Goal: Information Seeking & Learning: Learn about a topic

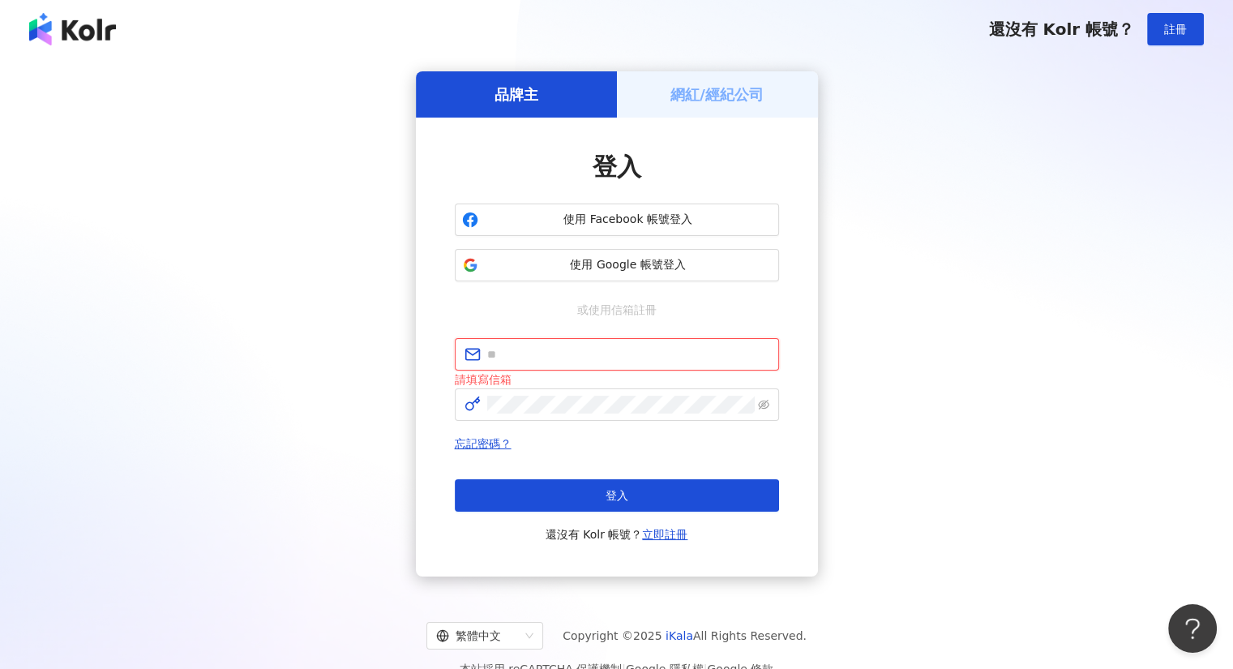
click at [534, 360] on input "text" at bounding box center [628, 354] width 282 height 18
type input "**********"
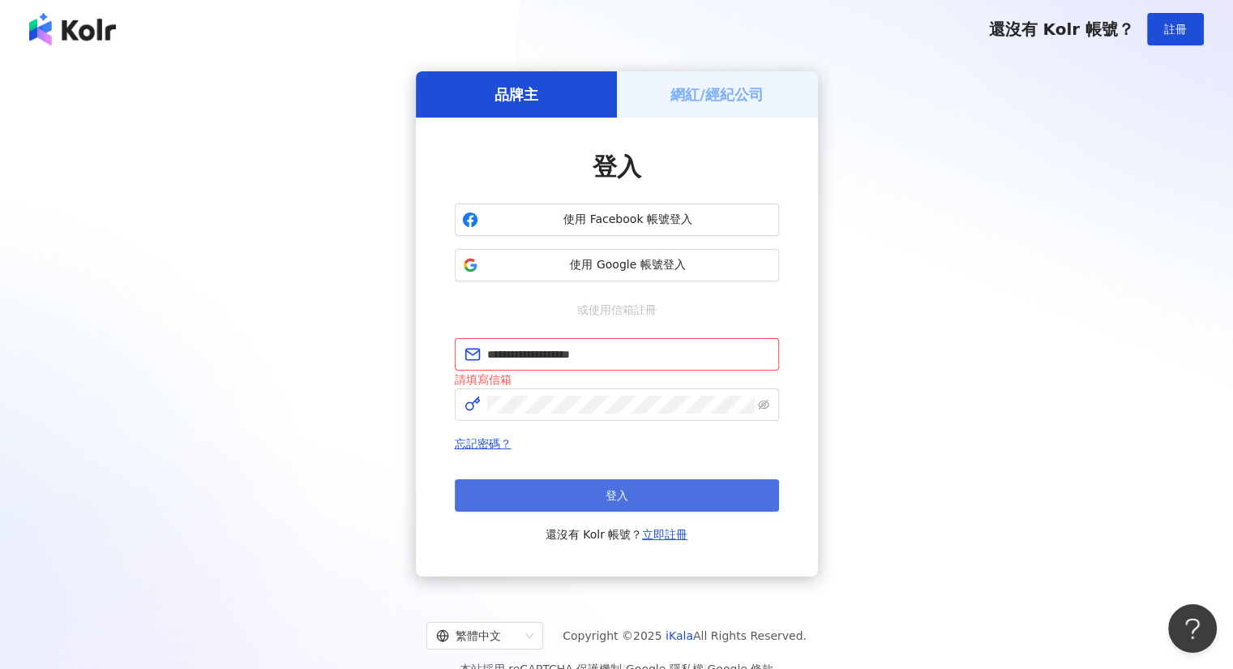
click at [626, 508] on div "登入 還沒有 Kolr 帳號？ 立即註冊" at bounding box center [617, 511] width 324 height 65
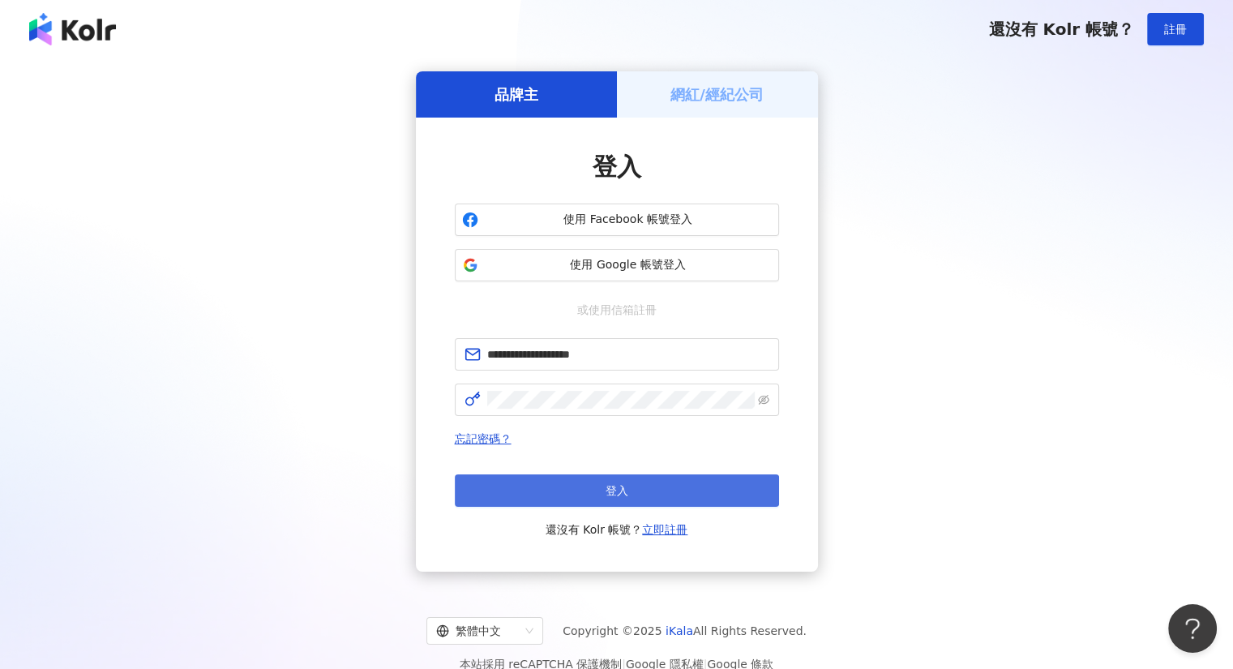
click at [635, 498] on button "登入" at bounding box center [617, 490] width 324 height 32
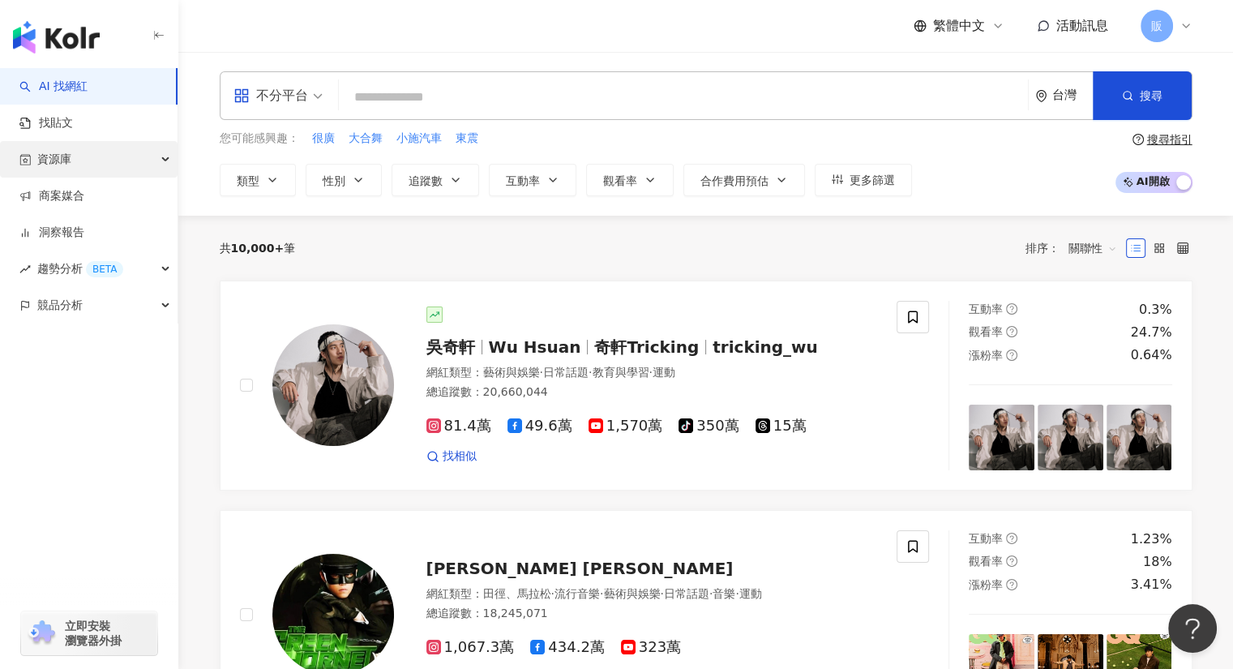
click at [68, 166] on span "資源庫" at bounding box center [54, 159] width 34 height 36
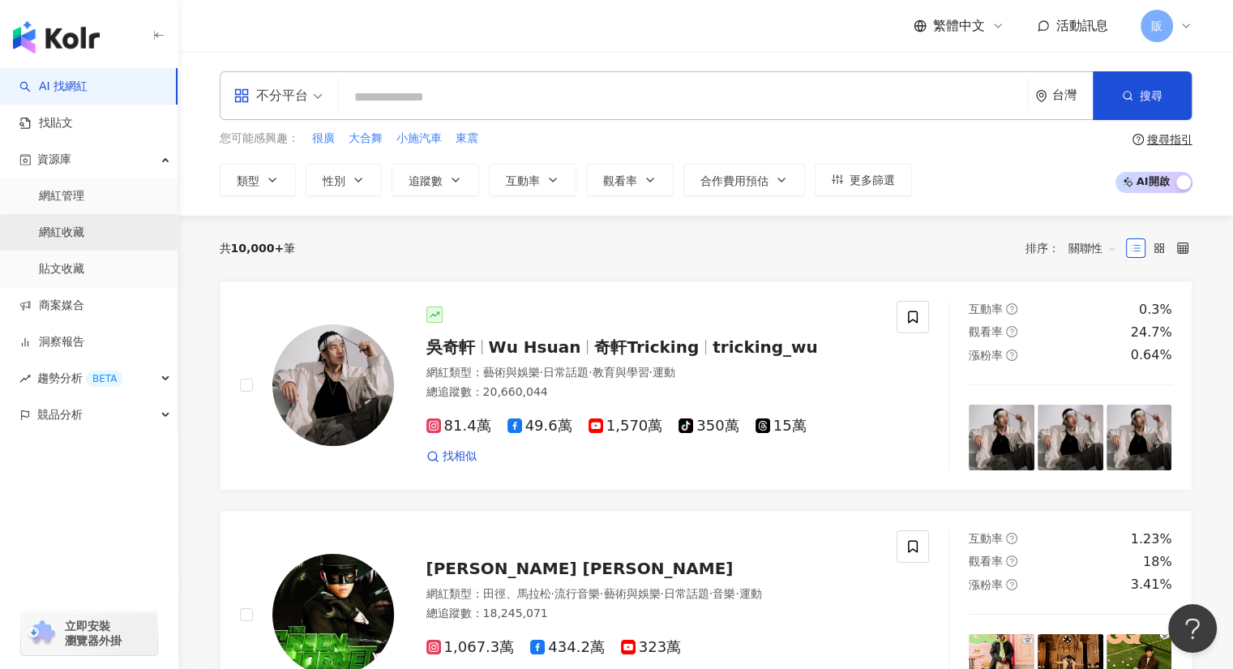
click at [77, 234] on link "網紅收藏" at bounding box center [61, 233] width 45 height 16
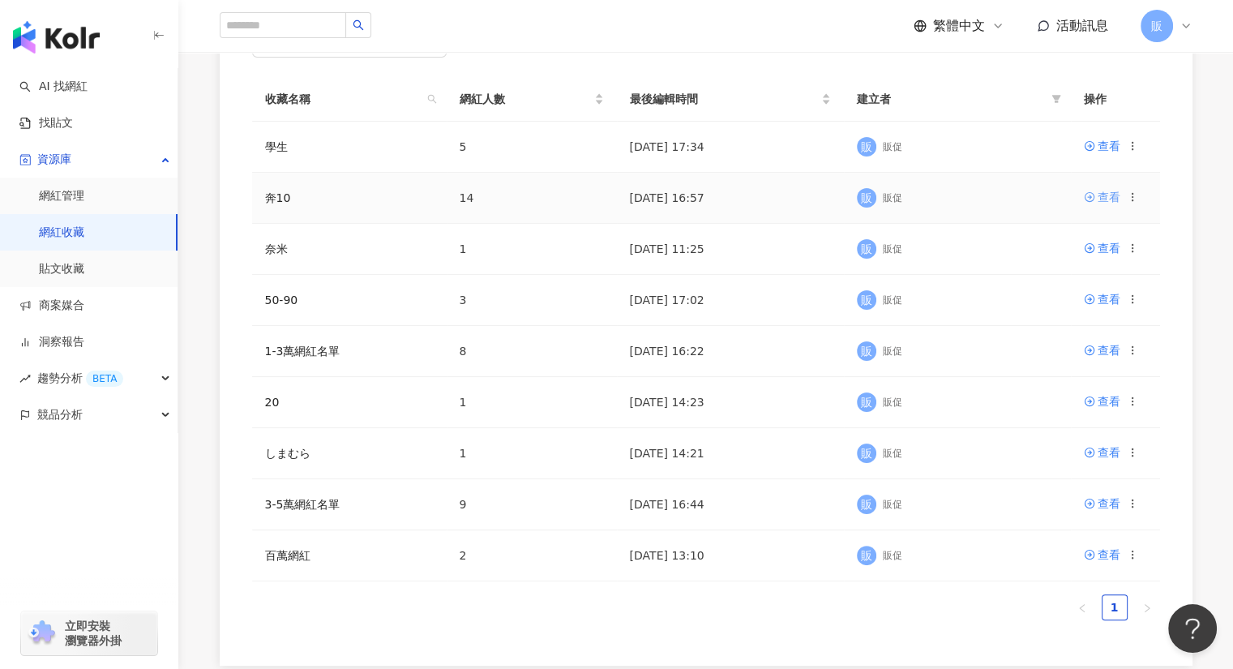
scroll to position [243, 0]
click at [1108, 202] on div "查看" at bounding box center [1108, 196] width 23 height 18
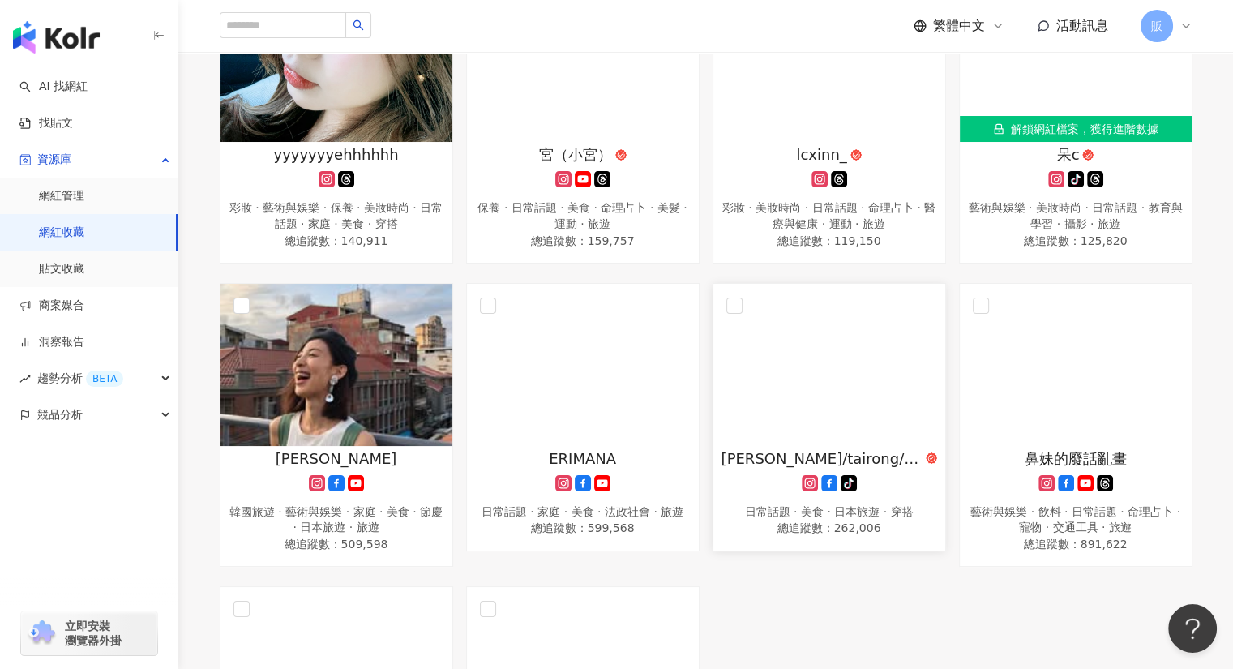
scroll to position [595, 0]
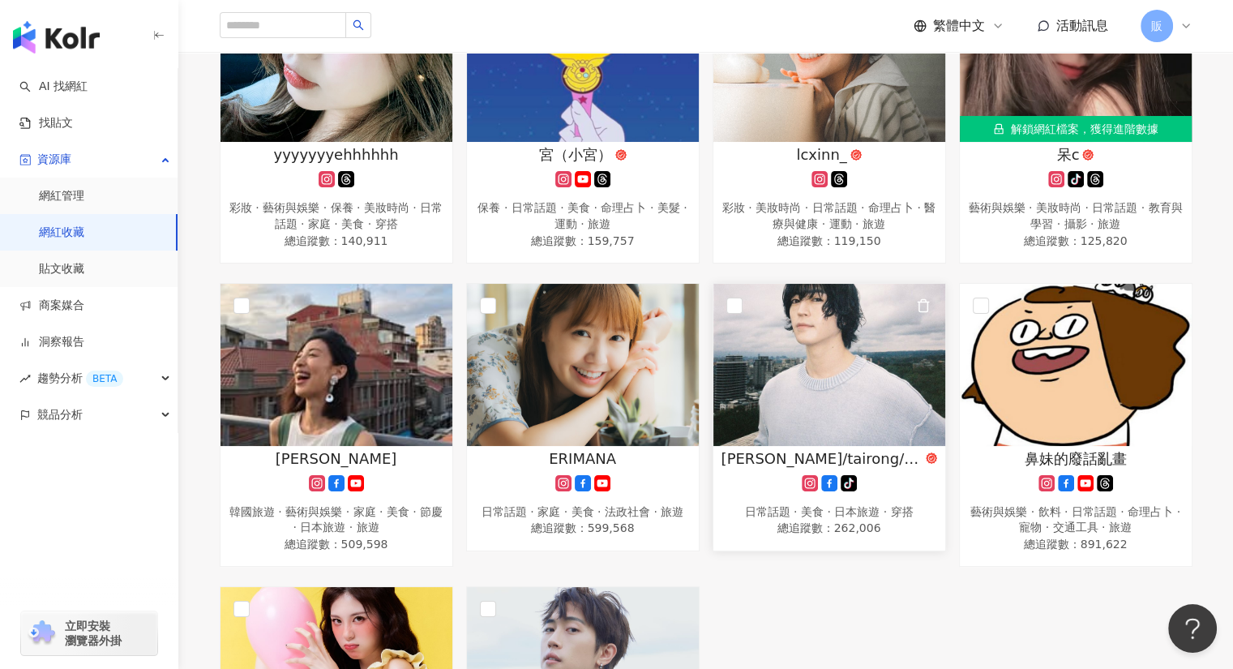
click at [817, 336] on img at bounding box center [829, 365] width 232 height 162
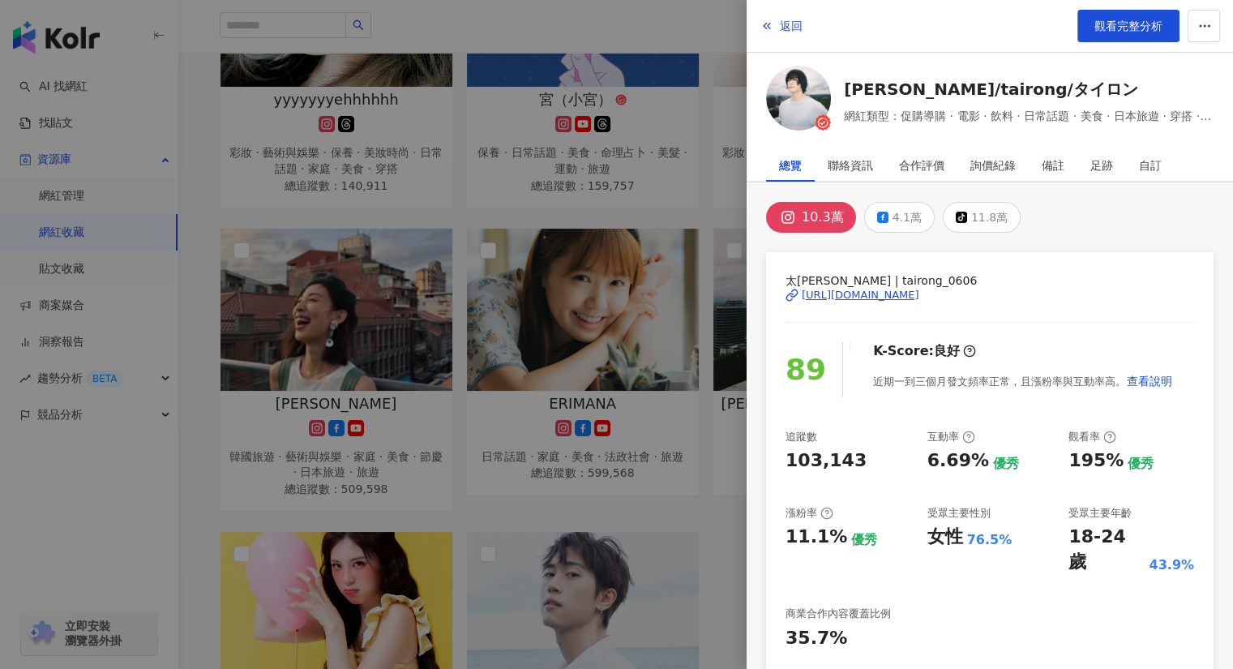
scroll to position [678, 0]
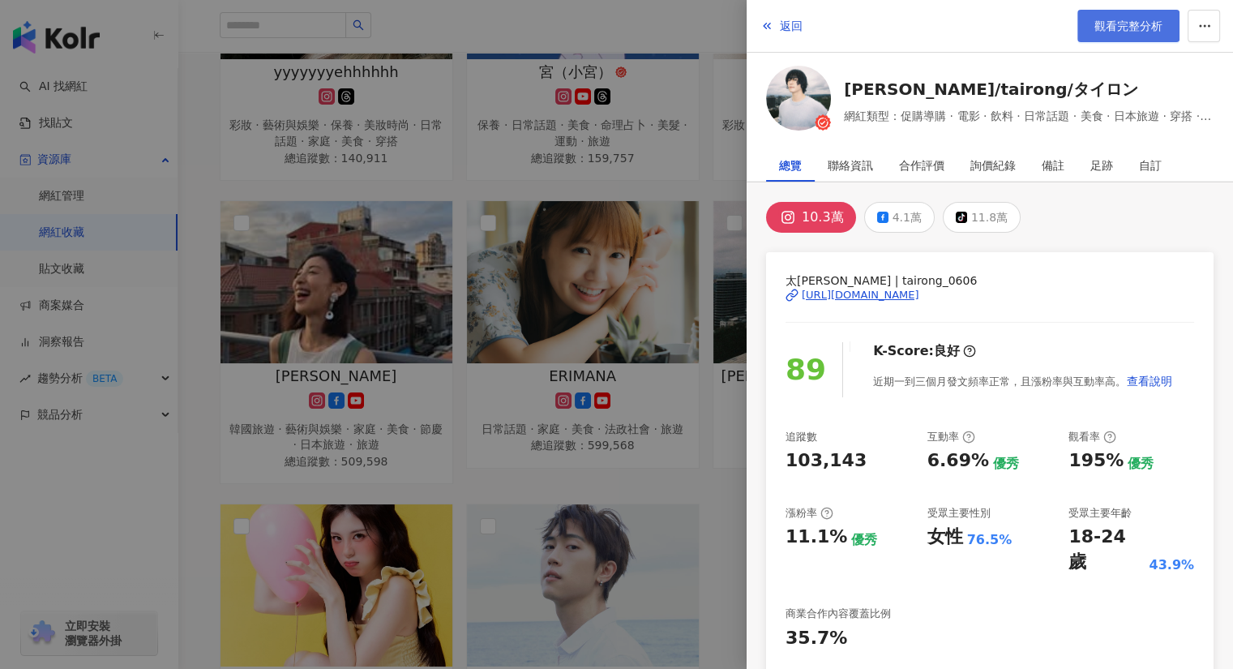
click at [1135, 27] on span "觀看完整分析" at bounding box center [1128, 25] width 68 height 13
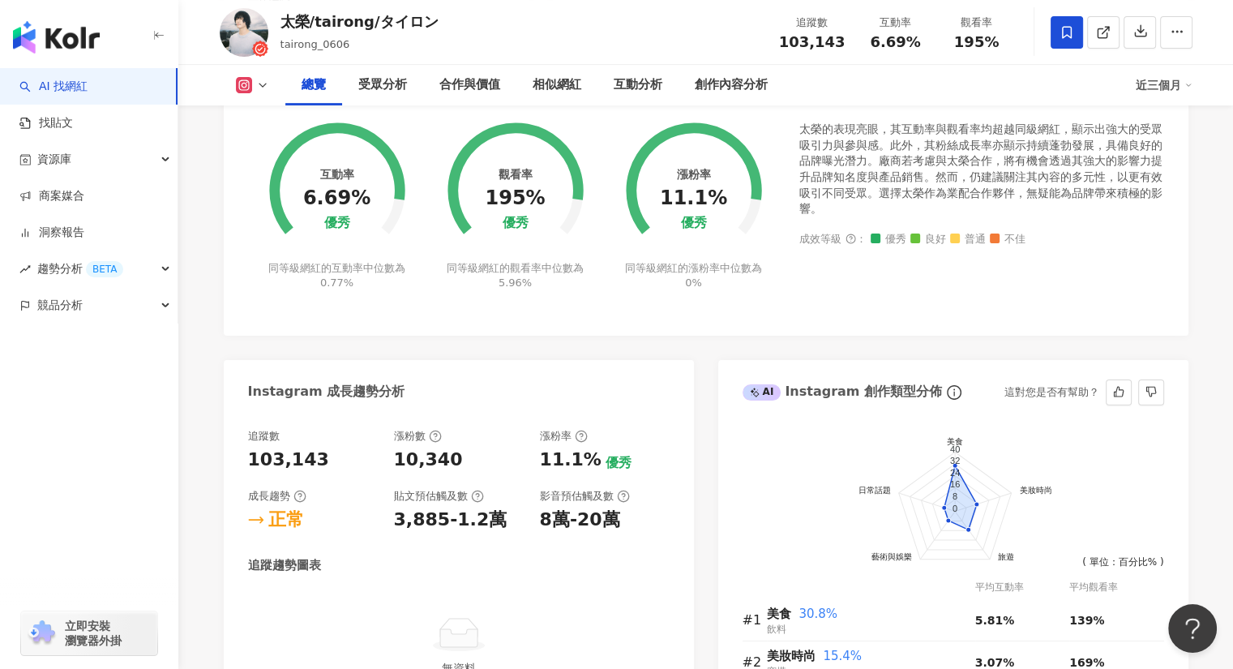
scroll to position [648, 0]
